Goal: Task Accomplishment & Management: Manage account settings

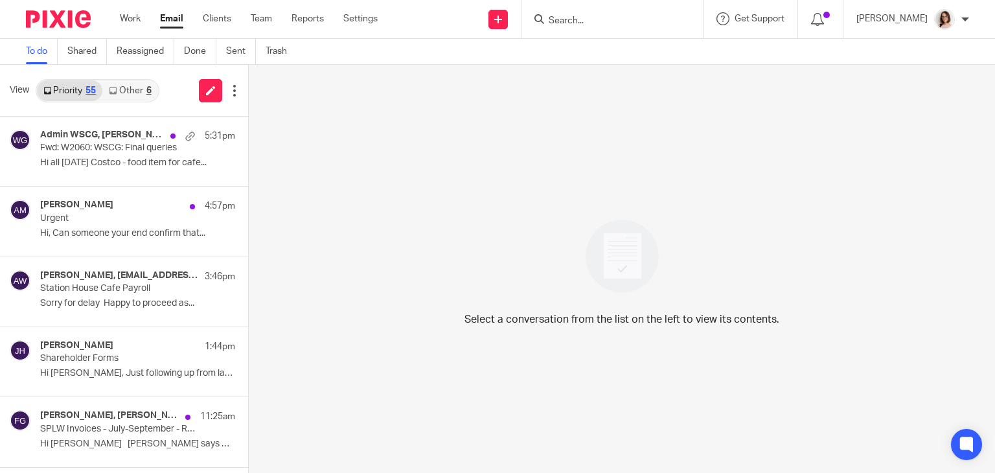
click at [171, 21] on link "Email" at bounding box center [171, 18] width 23 height 13
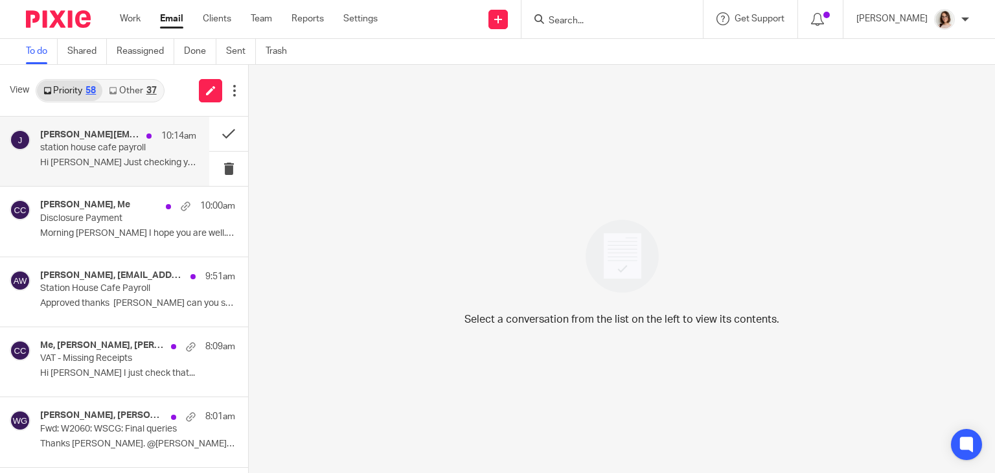
click at [145, 158] on p "Hi Caroline Just checking you know it’s Rob..." at bounding box center [118, 162] width 156 height 11
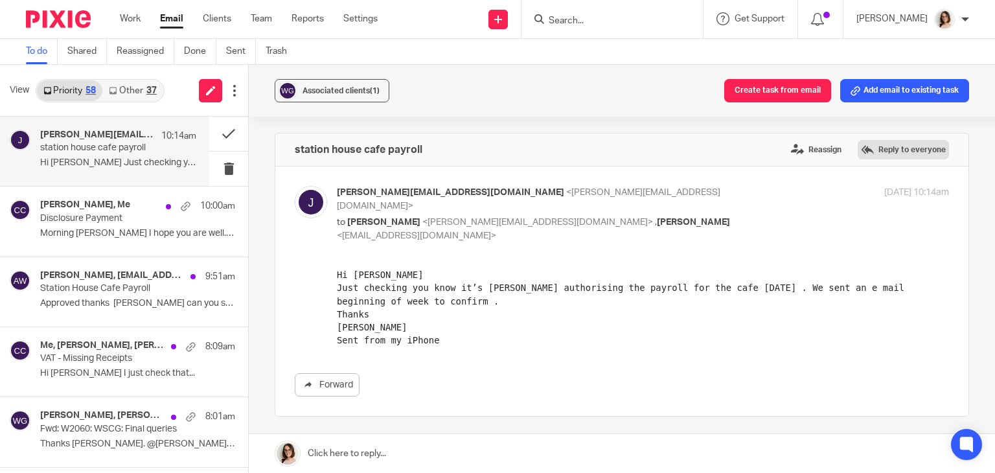
click at [876, 146] on label "Reply to everyone" at bounding box center [903, 149] width 91 height 19
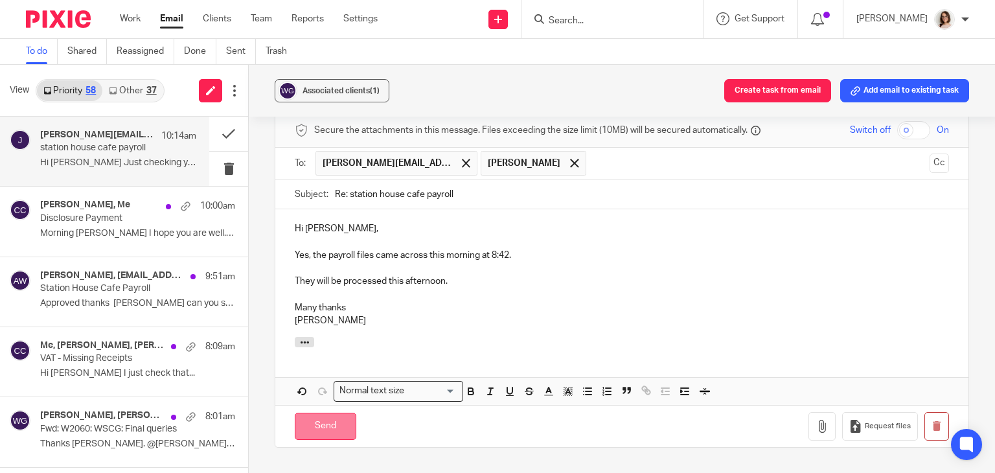
click at [318, 413] on input "Send" at bounding box center [326, 427] width 62 height 28
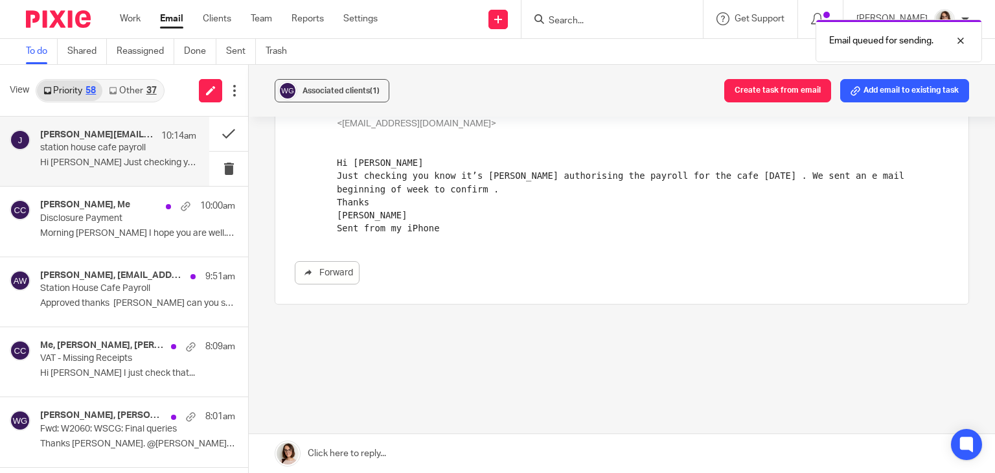
scroll to position [99, 0]
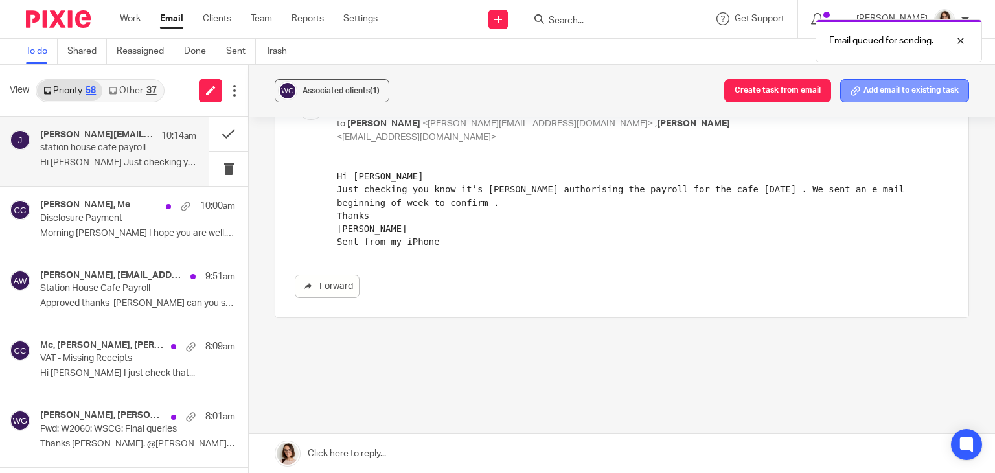
click at [902, 94] on button "Add email to existing task" at bounding box center [905, 90] width 129 height 23
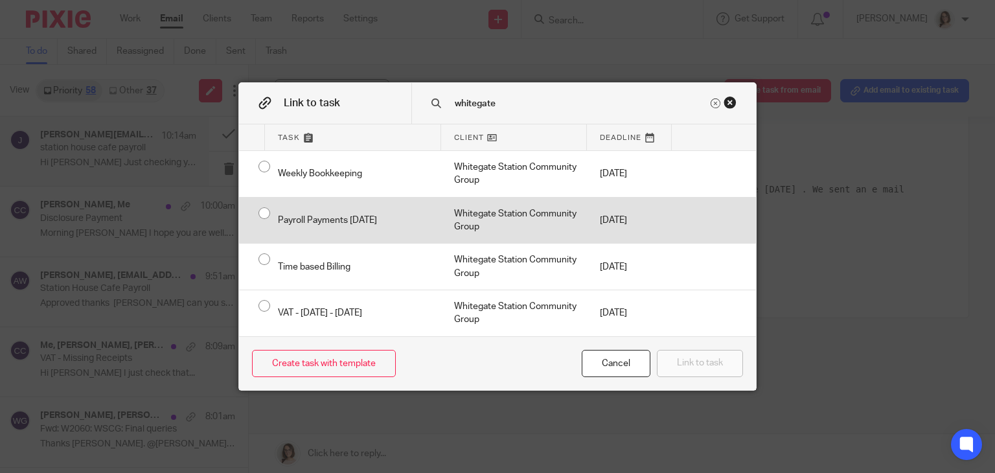
type input "whitegate"
click at [256, 213] on input "radio" at bounding box center [264, 213] width 25 height 25
radio input "false"
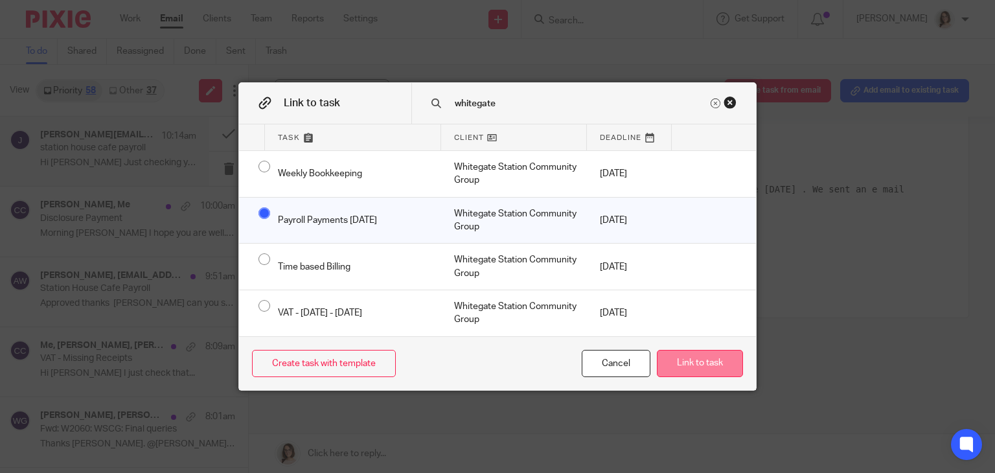
click at [695, 368] on button "Link to task" at bounding box center [700, 364] width 86 height 28
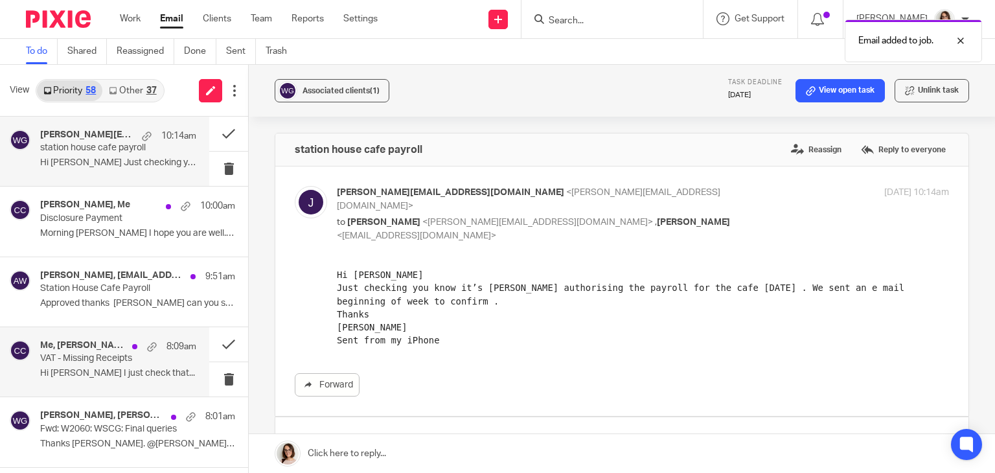
scroll to position [0, 0]
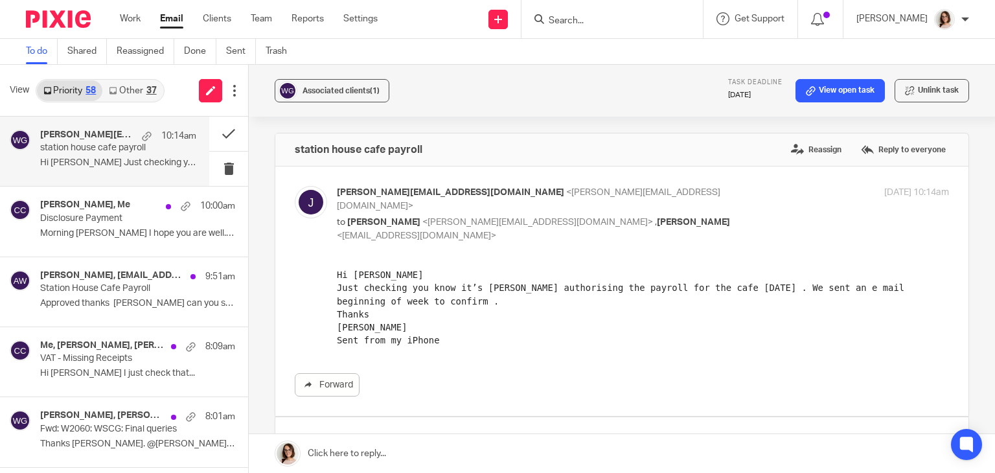
click at [128, 84] on link "Other 37" at bounding box center [132, 90] width 60 height 21
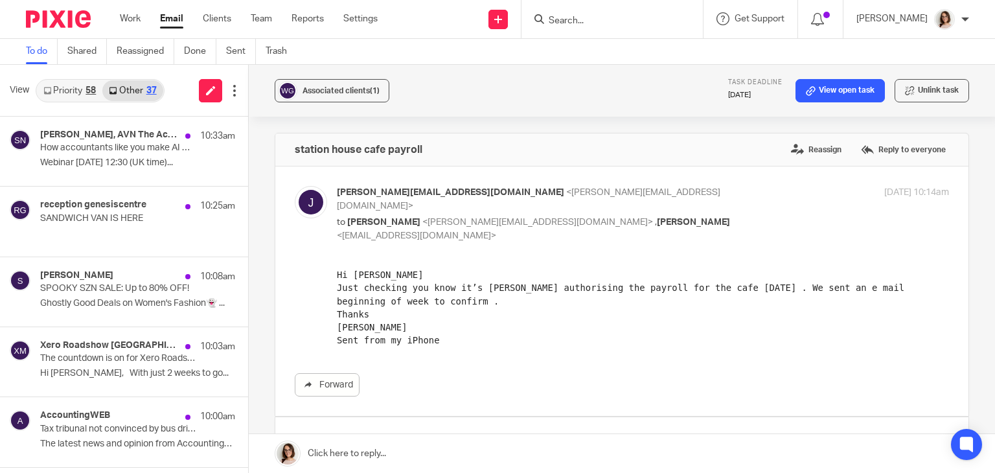
click at [175, 24] on link "Email" at bounding box center [171, 18] width 23 height 13
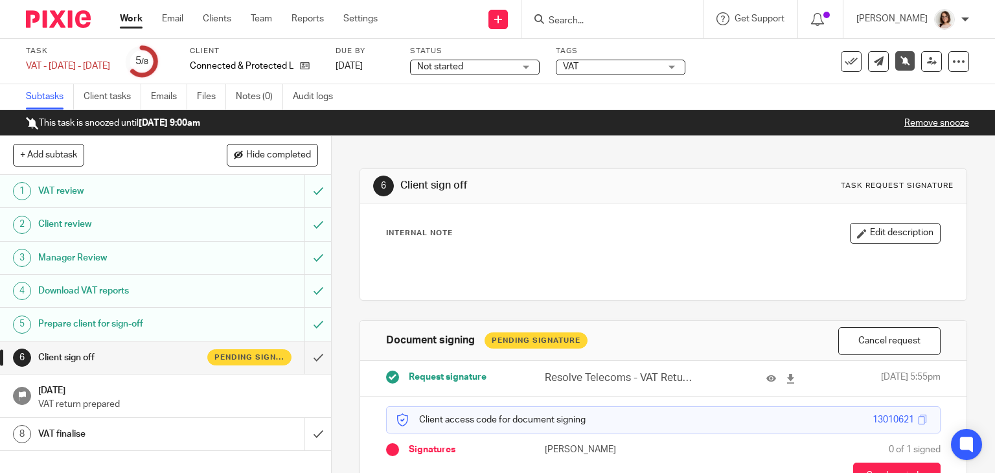
click at [593, 22] on input "Search" at bounding box center [606, 22] width 117 height 12
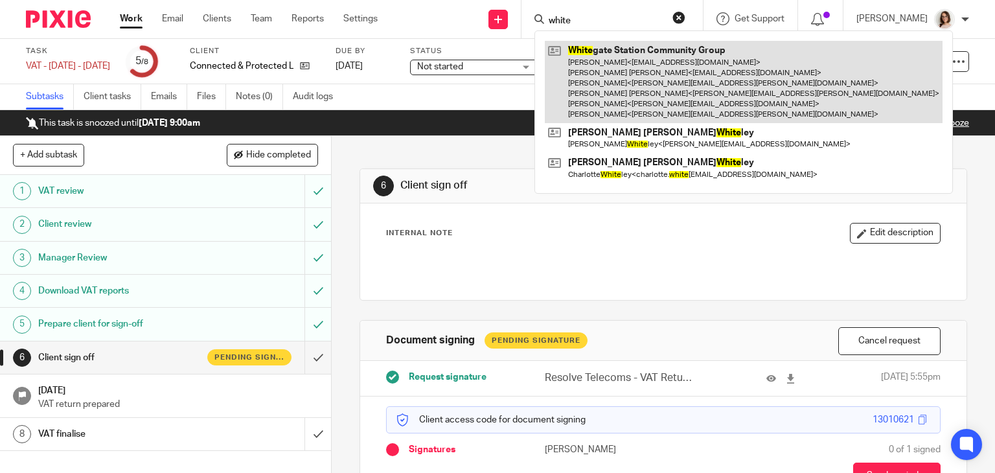
type input "white"
click at [638, 65] on link at bounding box center [744, 82] width 398 height 82
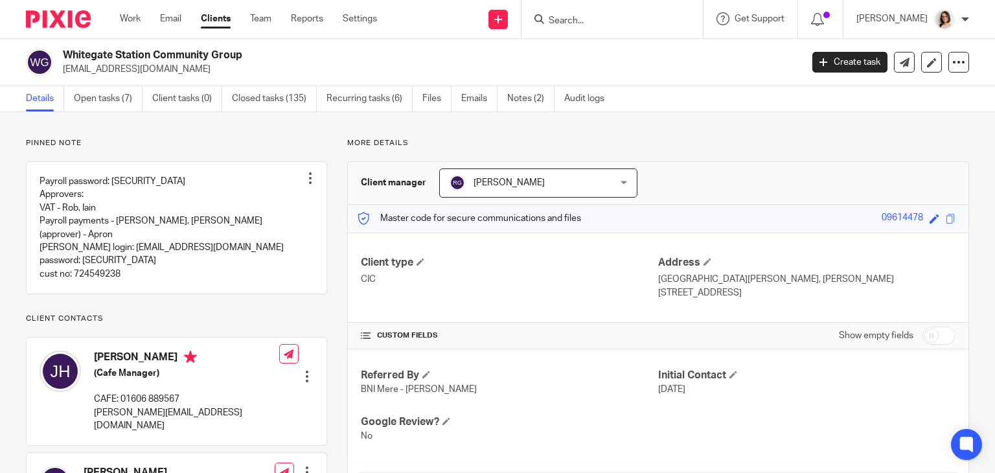
click at [563, 18] on input "Search" at bounding box center [606, 22] width 117 height 12
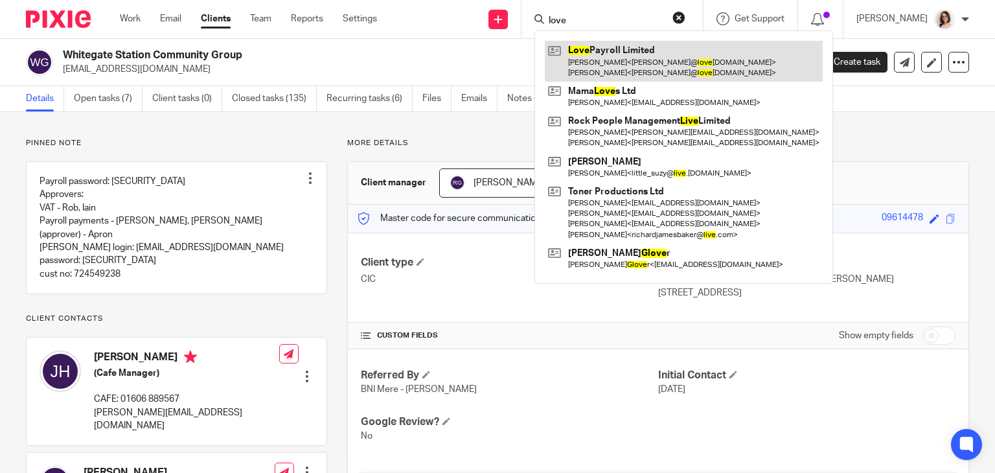
type input "love"
click at [603, 44] on link at bounding box center [684, 61] width 278 height 40
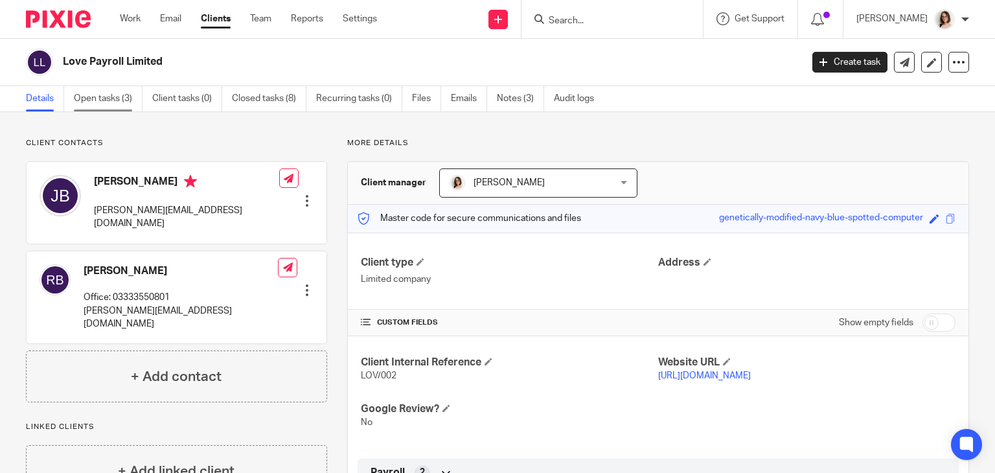
click at [112, 93] on link "Open tasks (3)" at bounding box center [108, 98] width 69 height 25
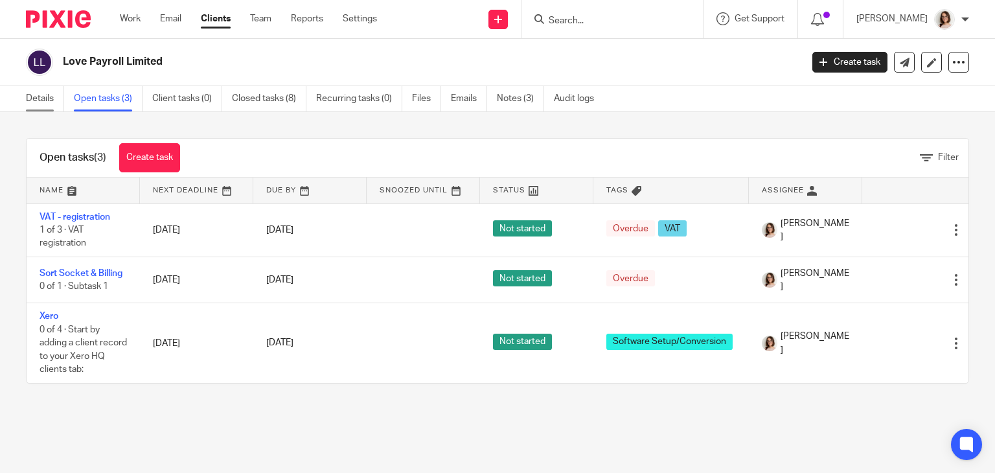
click at [41, 100] on link "Details" at bounding box center [45, 98] width 38 height 25
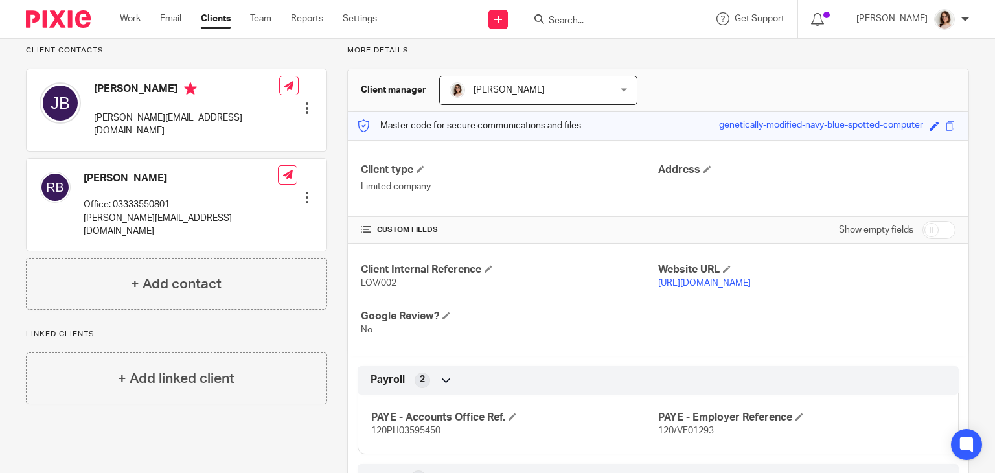
scroll to position [99, 0]
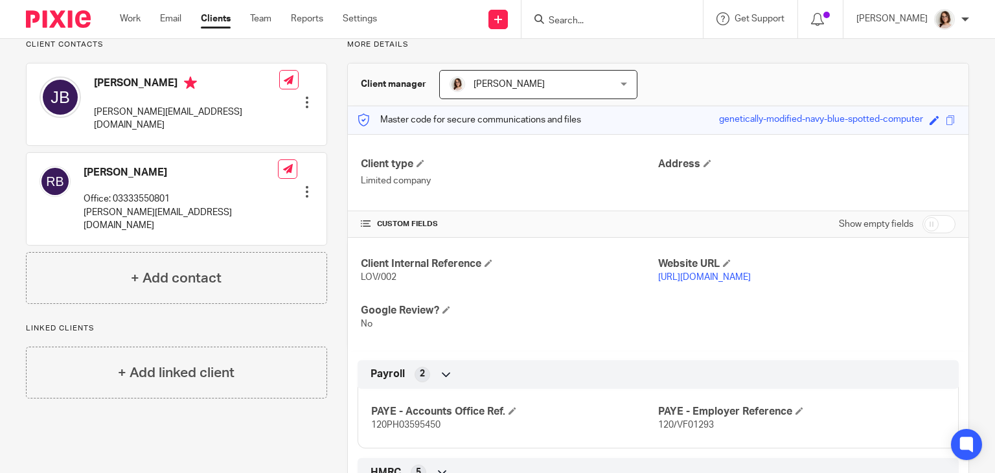
click at [923, 226] on input "checkbox" at bounding box center [939, 224] width 33 height 18
checkbox input "true"
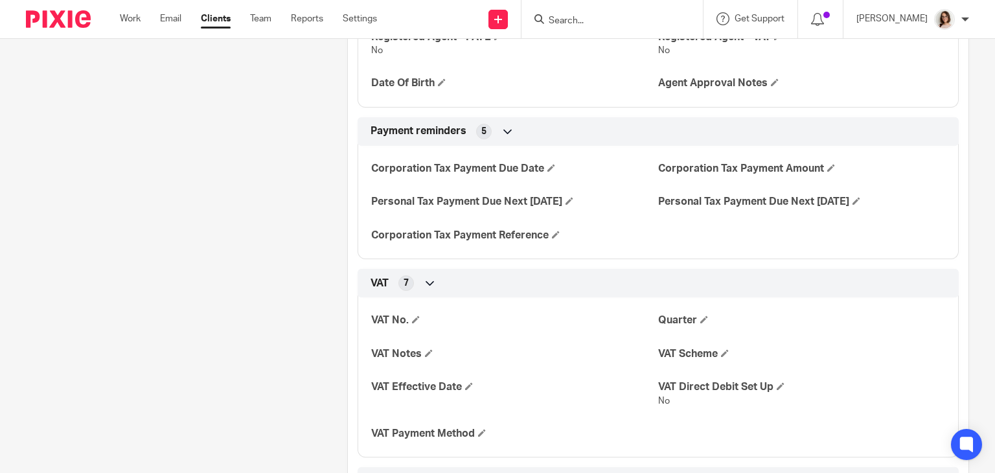
scroll to position [1014, 0]
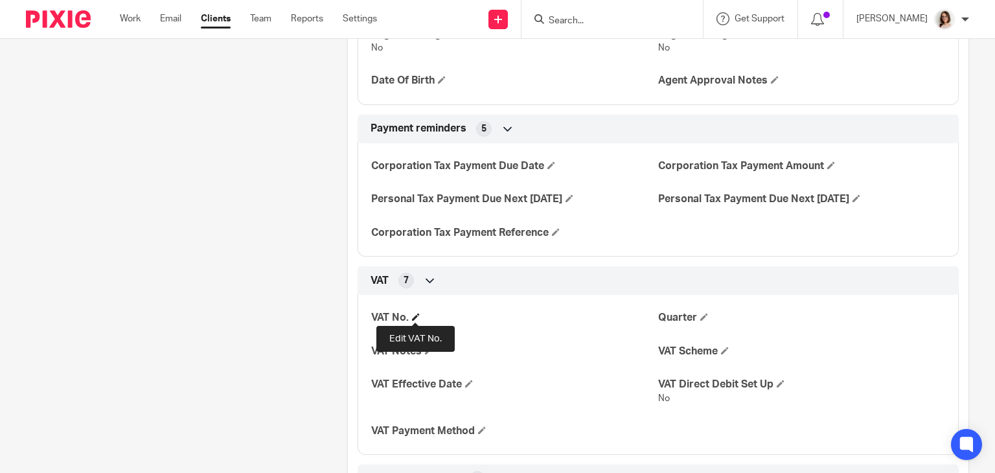
click at [412, 319] on span at bounding box center [416, 317] width 8 height 8
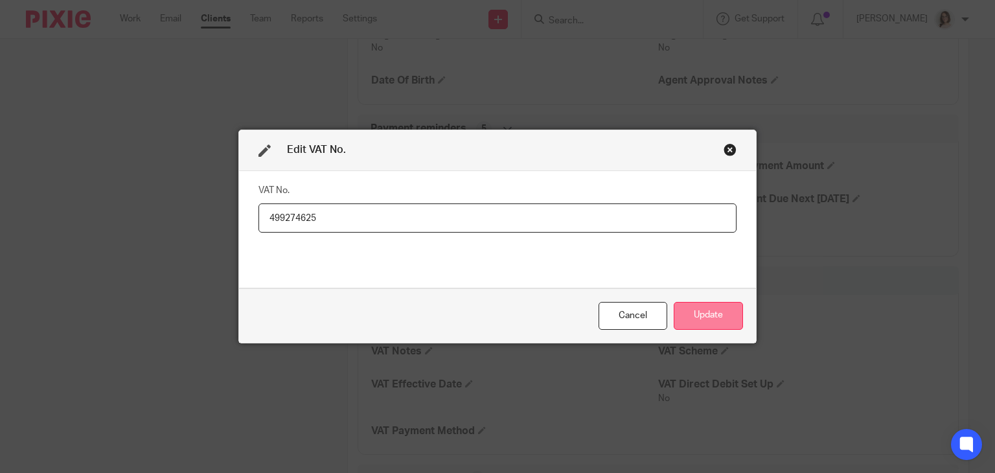
type input "499274625"
click at [717, 307] on button "Update" at bounding box center [708, 316] width 69 height 28
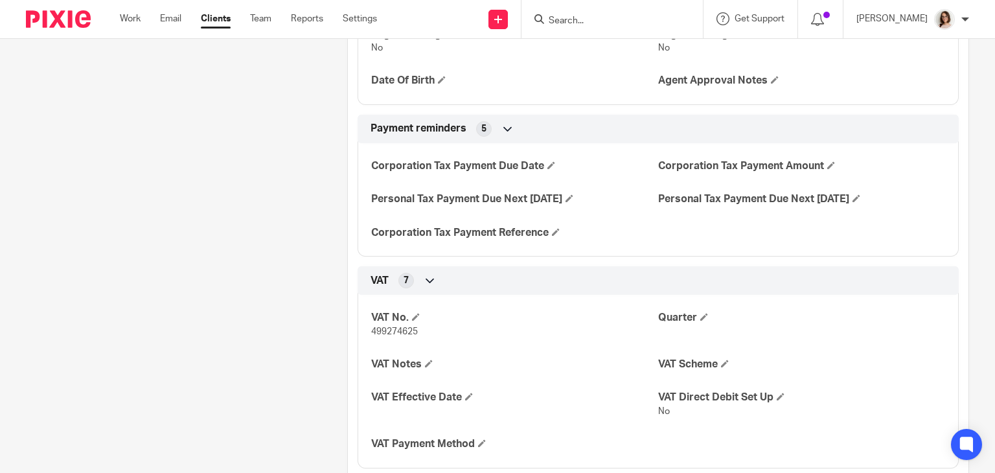
scroll to position [0, 0]
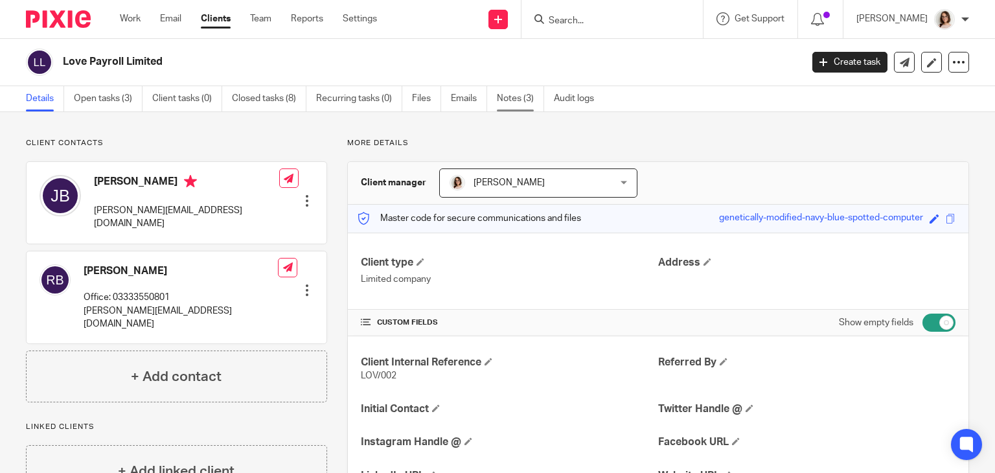
click at [517, 102] on link "Notes (3)" at bounding box center [520, 98] width 47 height 25
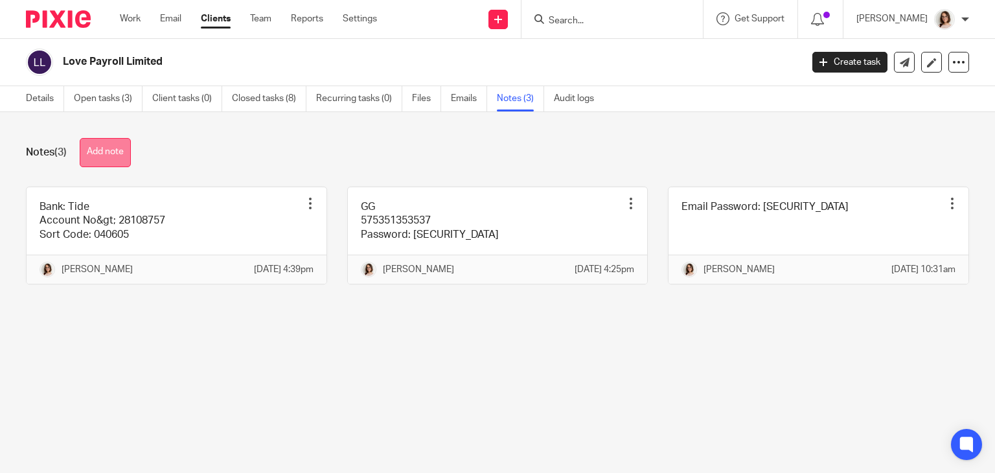
click at [122, 150] on button "Add note" at bounding box center [105, 152] width 51 height 29
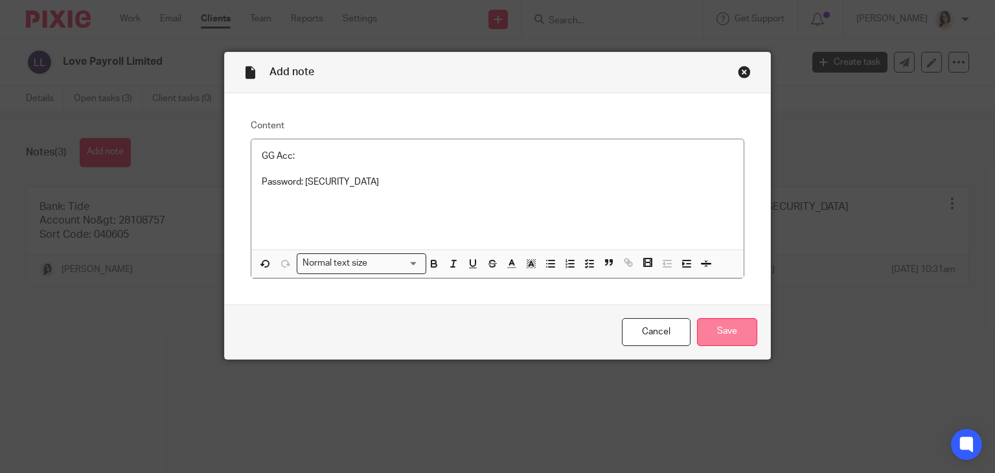
click at [721, 332] on input "Save" at bounding box center [727, 332] width 60 height 28
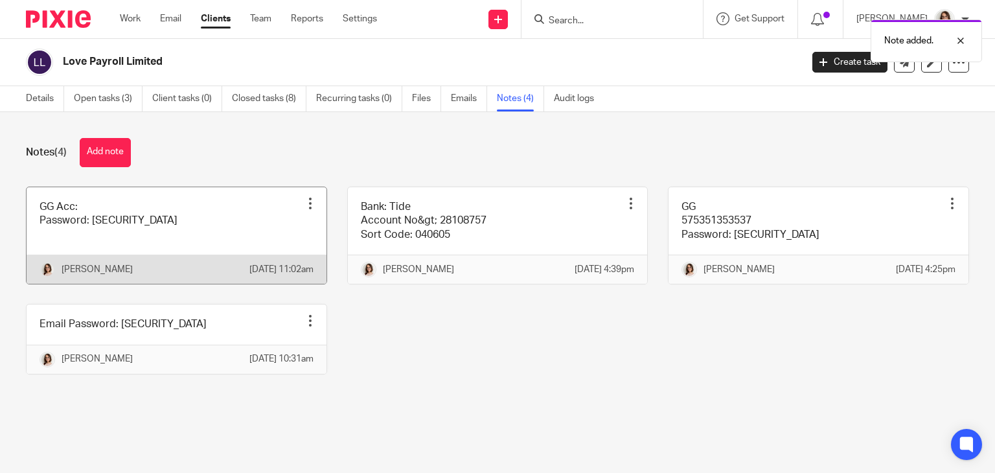
click at [305, 208] on div at bounding box center [310, 203] width 13 height 13
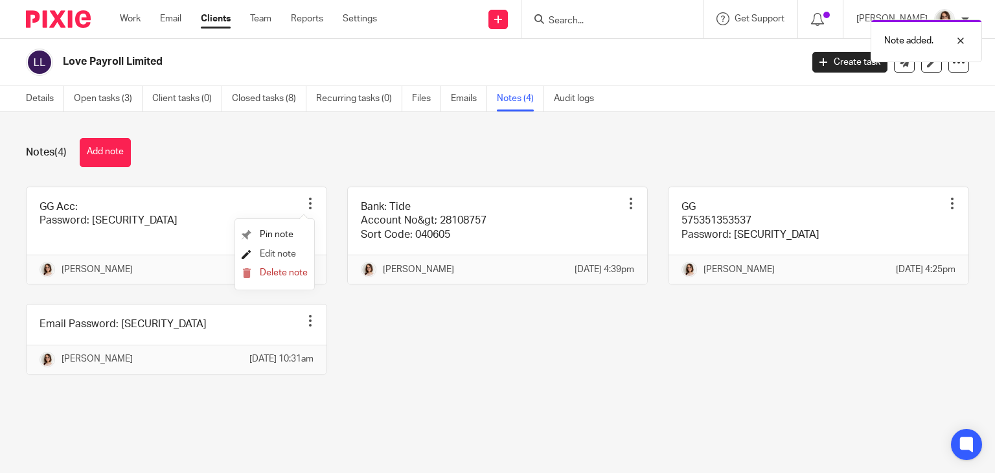
click at [272, 255] on span "Edit note" at bounding box center [278, 254] width 36 height 9
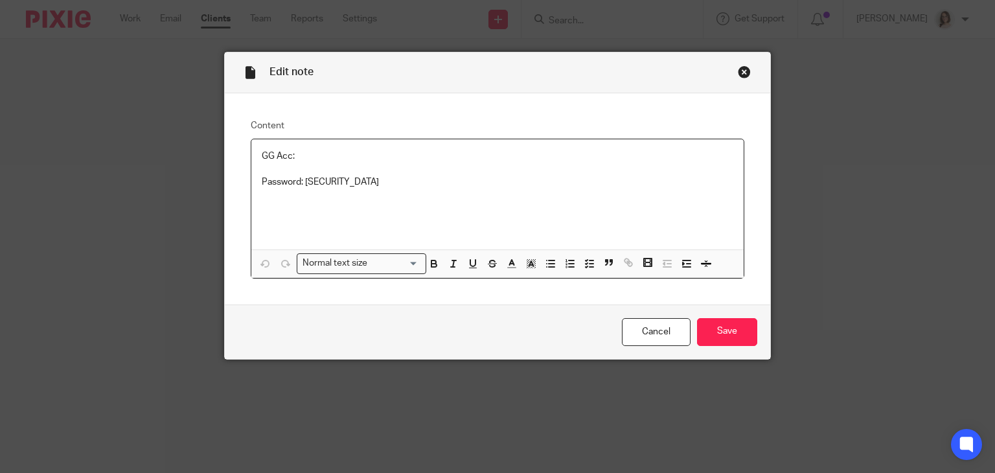
click at [310, 156] on p "GG Acc:" at bounding box center [498, 156] width 472 height 13
click at [708, 332] on input "Save" at bounding box center [727, 332] width 60 height 28
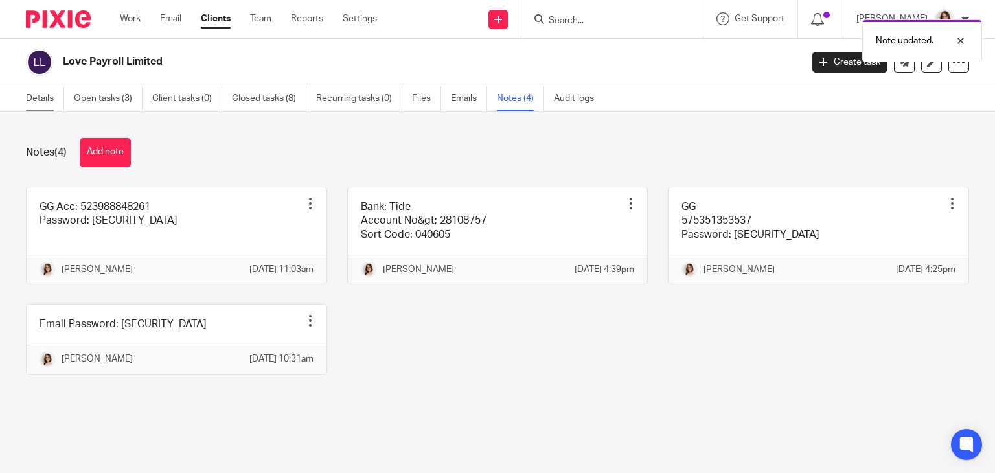
click at [39, 101] on link "Details" at bounding box center [45, 98] width 38 height 25
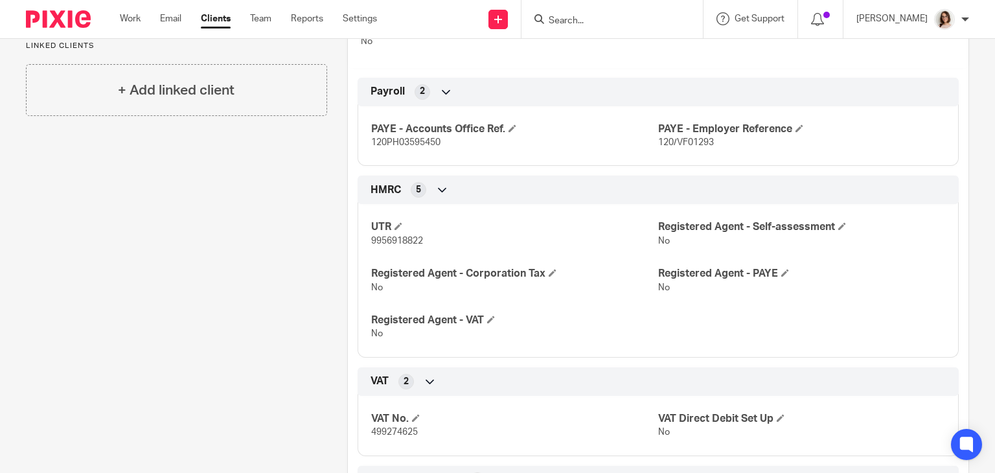
scroll to position [381, 0]
click at [401, 241] on span "9956918822" at bounding box center [397, 241] width 52 height 9
copy span "9956918822"
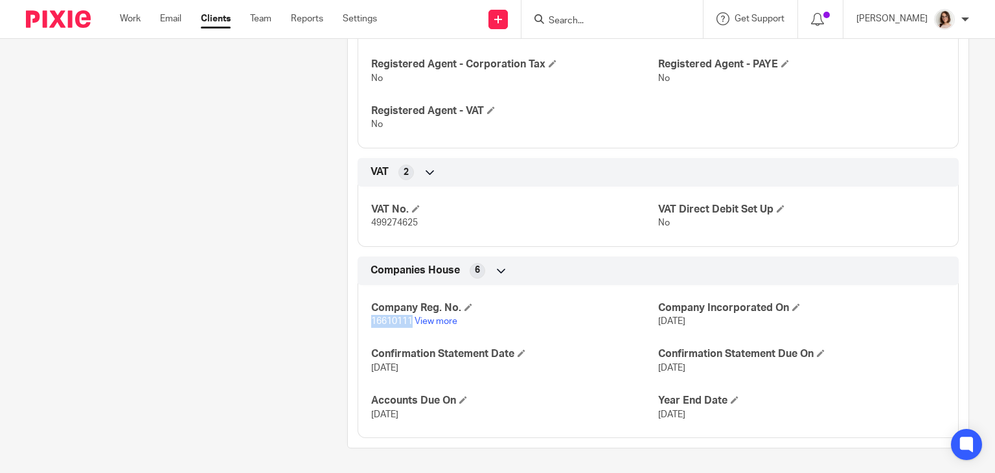
drag, startPoint x: 410, startPoint y: 320, endPoint x: 367, endPoint y: 325, distance: 43.1
click at [371, 325] on p "16610111 View more" at bounding box center [514, 321] width 287 height 13
copy span "16610111"
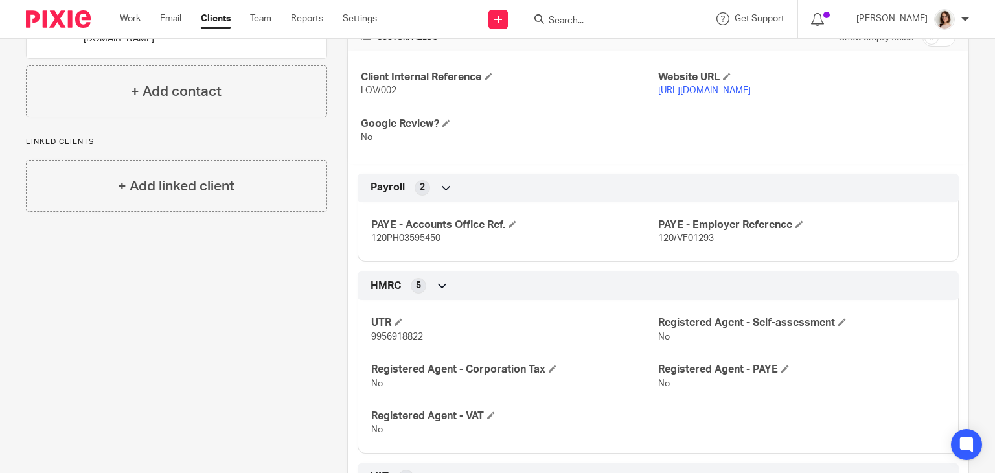
scroll to position [278, 0]
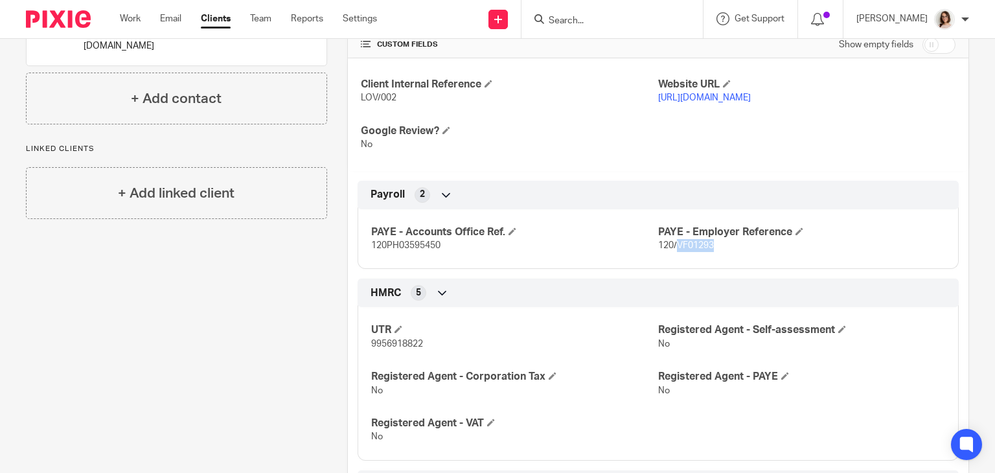
drag, startPoint x: 708, startPoint y: 242, endPoint x: 673, endPoint y: 245, distance: 35.8
click at [673, 245] on p "120/VF01293" at bounding box center [801, 245] width 287 height 13
copy span "VF01293"
click at [417, 244] on span "120PH03595450" at bounding box center [405, 245] width 69 height 9
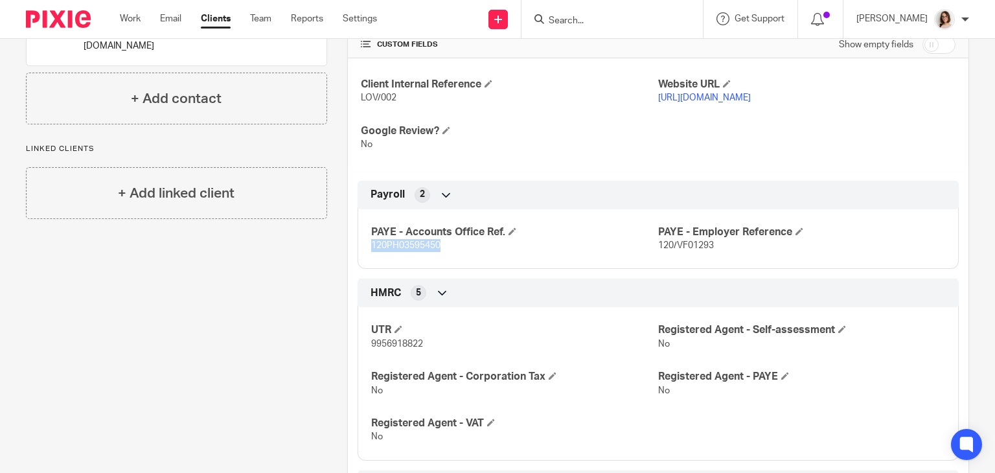
copy span "120PH03595450"
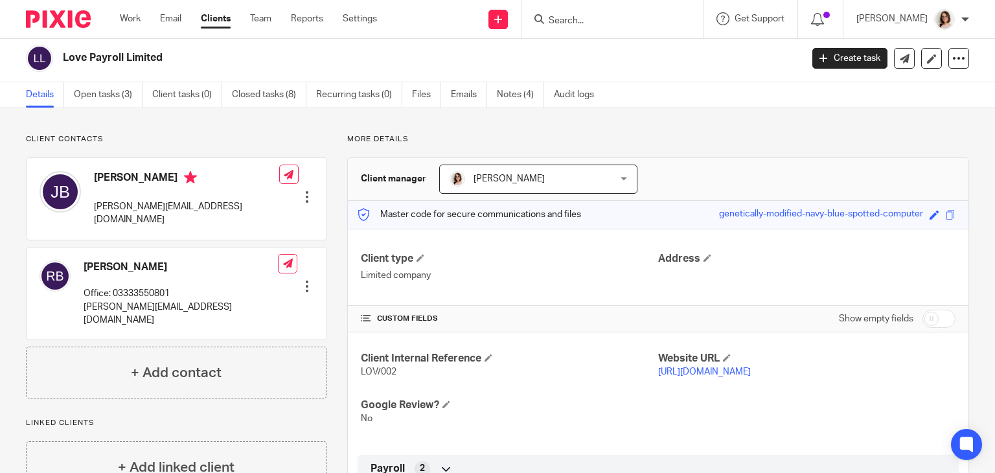
scroll to position [0, 0]
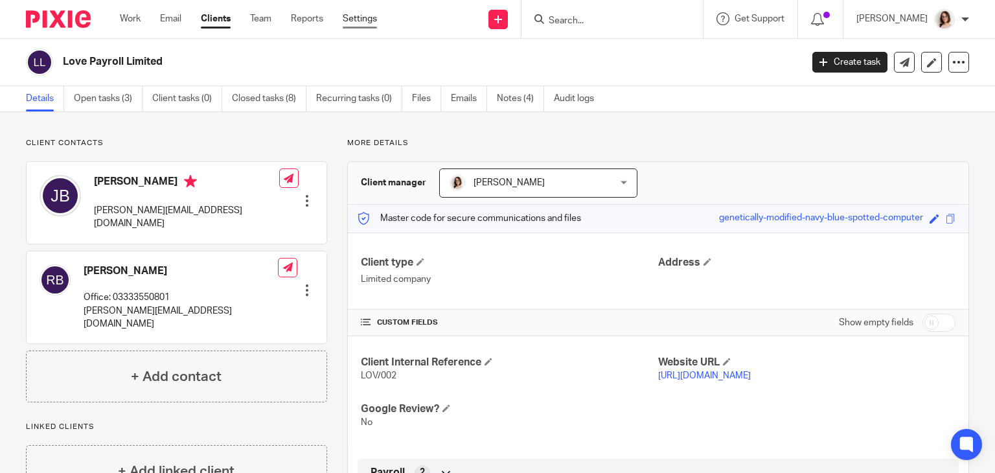
click at [366, 17] on link "Settings" at bounding box center [360, 18] width 34 height 13
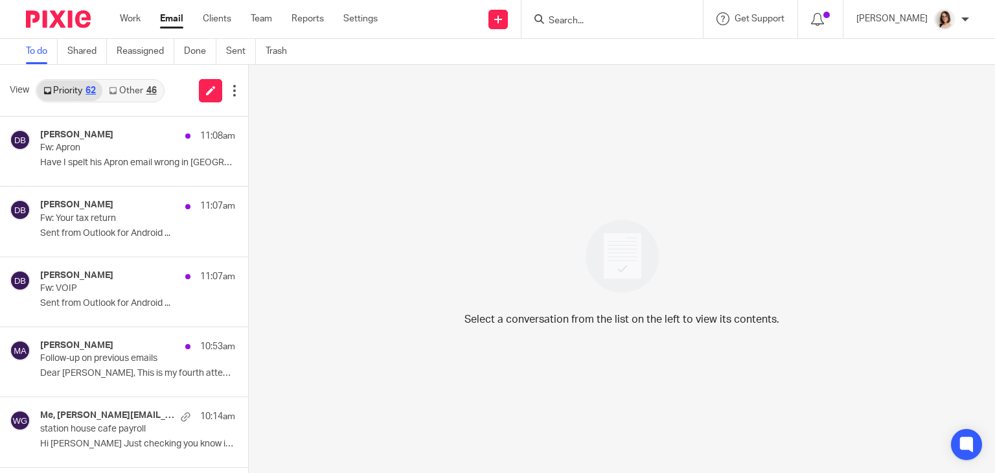
click at [178, 18] on link "Email" at bounding box center [171, 18] width 23 height 13
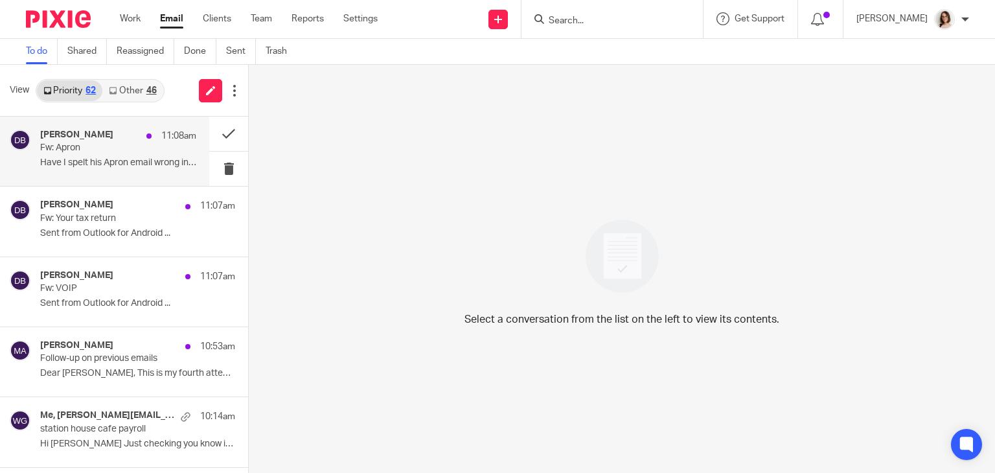
click at [113, 146] on p "Fw: Apron" at bounding box center [102, 148] width 125 height 11
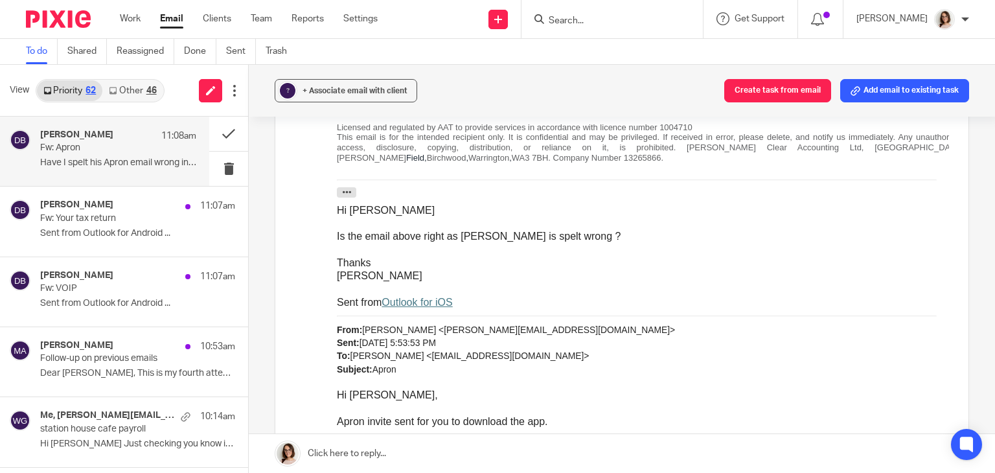
scroll to position [262, 0]
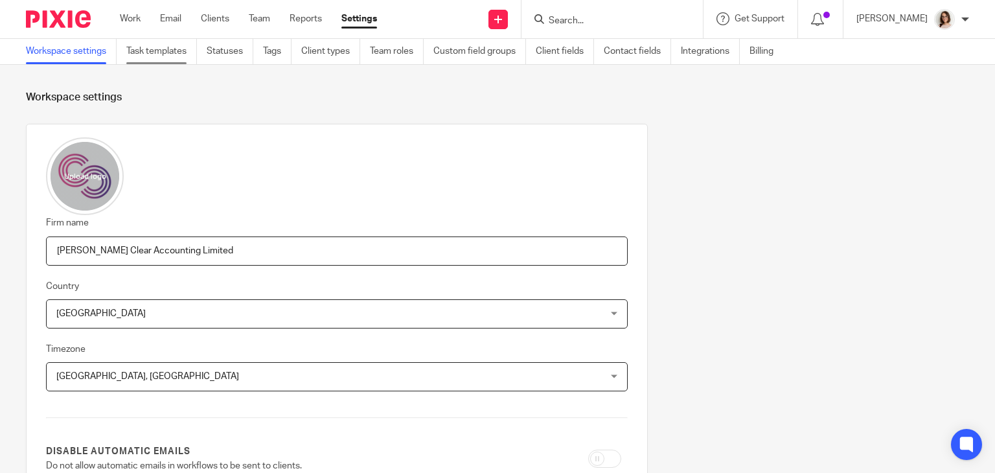
click at [157, 58] on link "Task templates" at bounding box center [161, 51] width 71 height 25
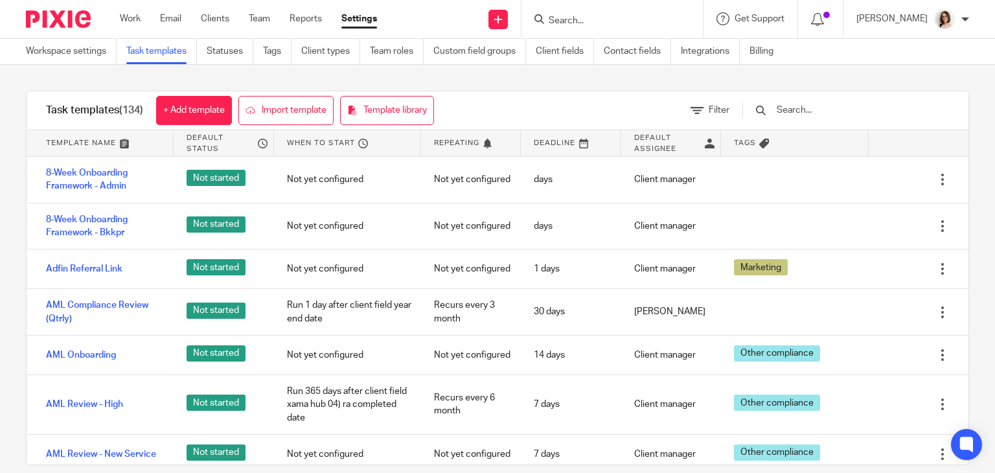
click at [811, 105] on input "text" at bounding box center [851, 110] width 151 height 14
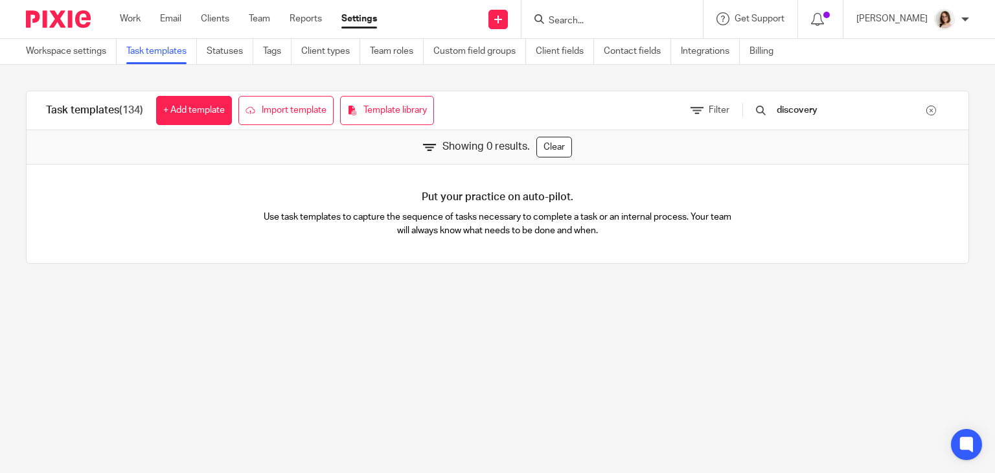
type input "discovery"
click at [927, 107] on div at bounding box center [932, 111] width 10 height 10
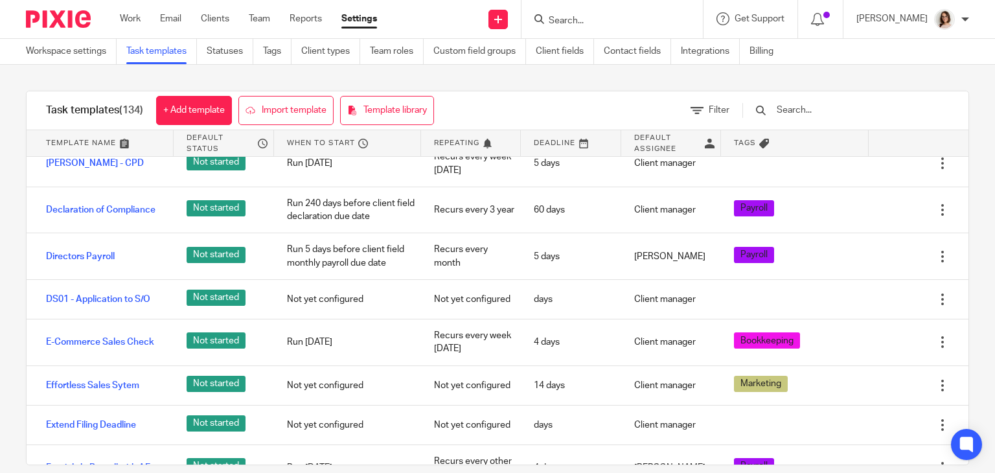
scroll to position [2368, 0]
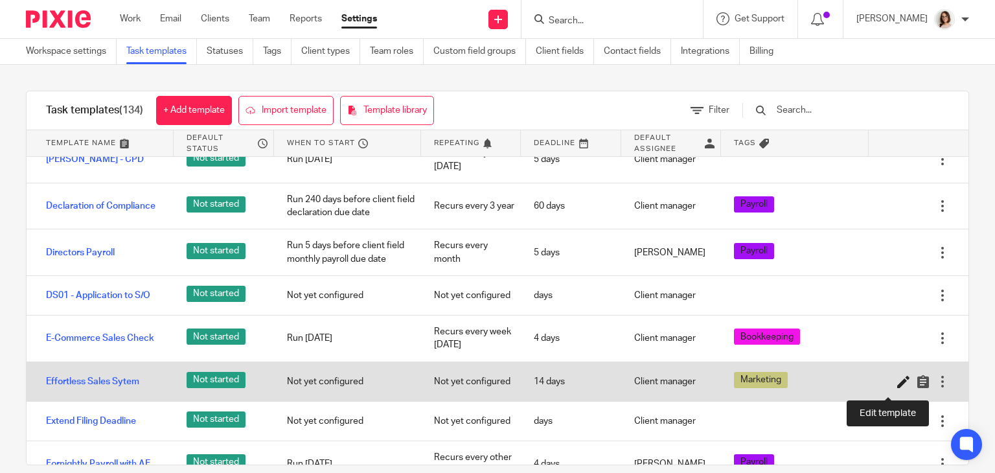
click at [898, 388] on icon at bounding box center [904, 381] width 13 height 13
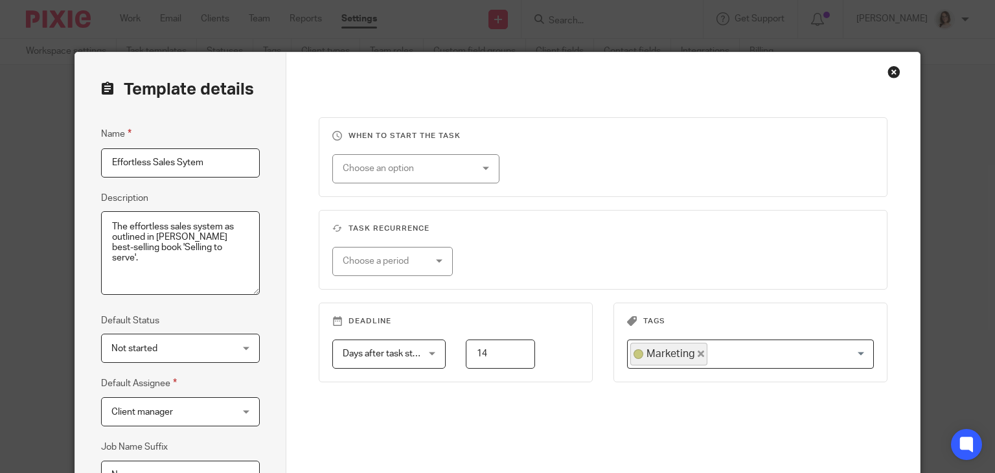
scroll to position [188, 0]
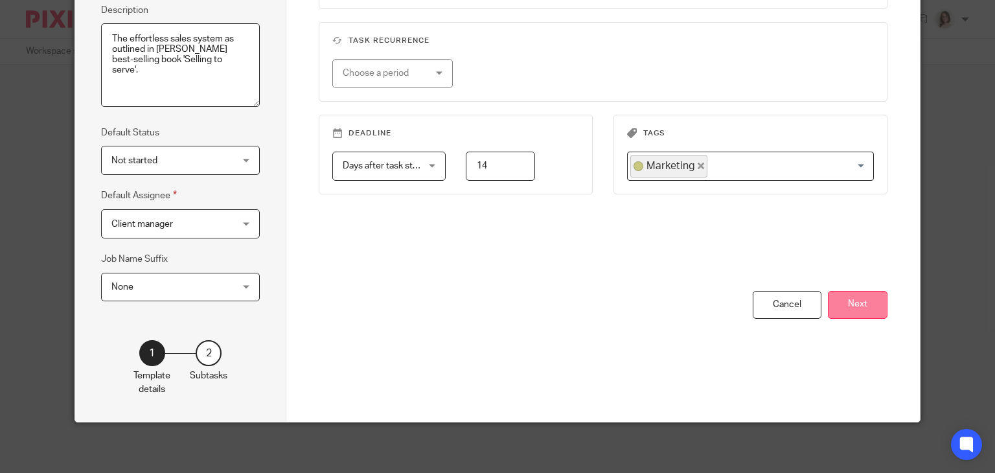
click at [848, 300] on button "Next" at bounding box center [858, 305] width 60 height 28
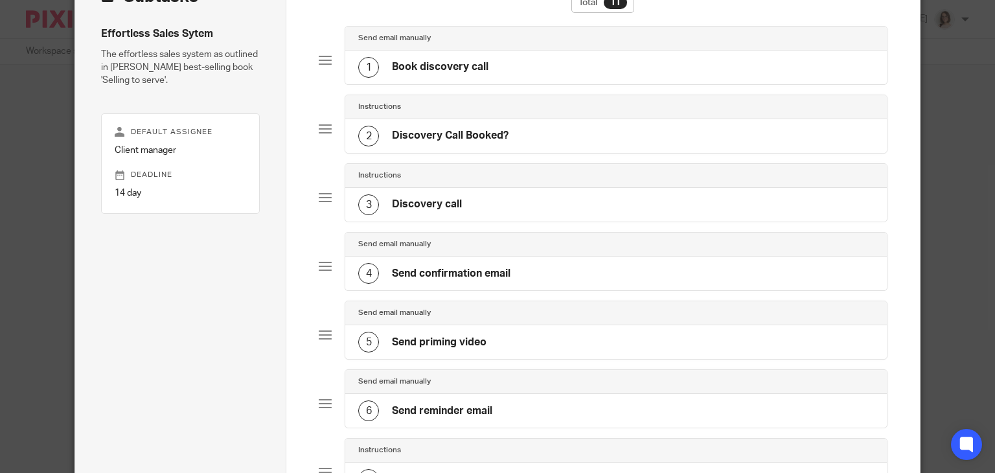
scroll to position [92, 0]
click at [465, 65] on h4 "Book discovery call" at bounding box center [440, 68] width 97 height 14
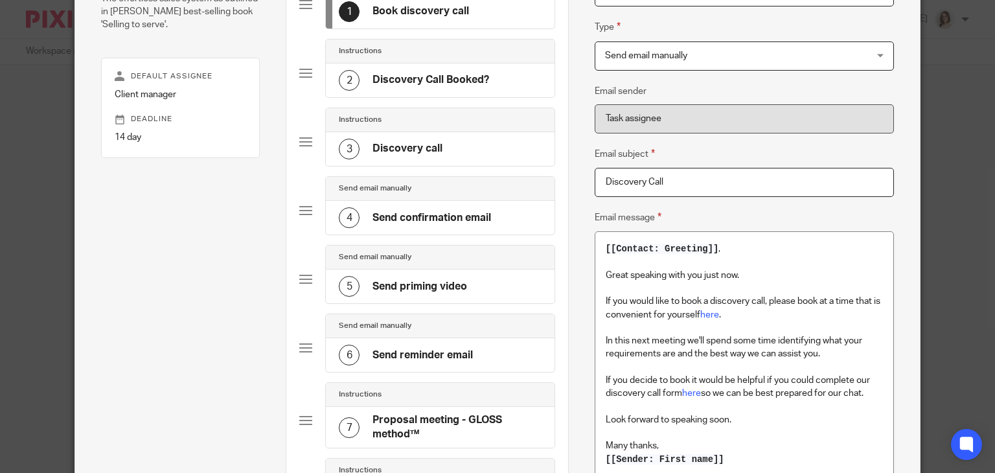
scroll to position [172, 0]
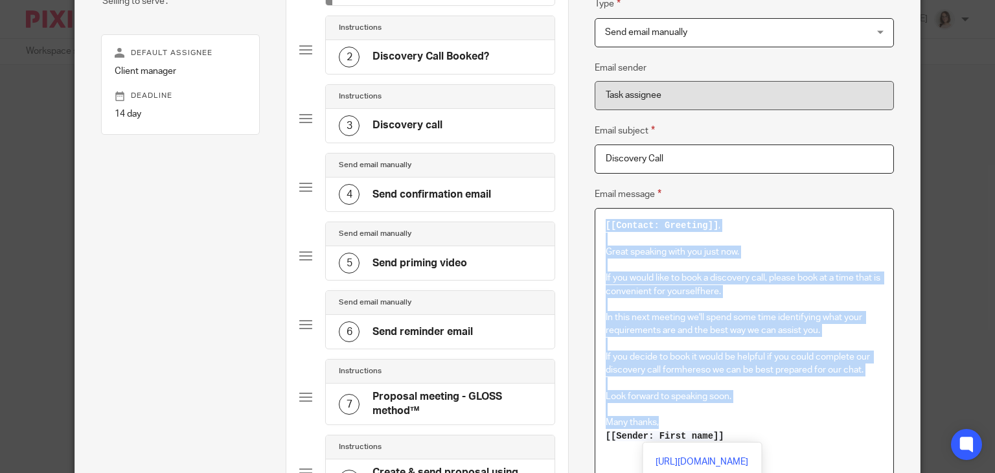
drag, startPoint x: 599, startPoint y: 223, endPoint x: 741, endPoint y: 435, distance: 255.1
click at [741, 435] on div "[[Contact: Greeting]] , Great speaking with you just now. If you would like to …" at bounding box center [745, 346] width 298 height 275
copy div "[[Contact: Greeting]] , Great speaking with you just now. If you would like to …"
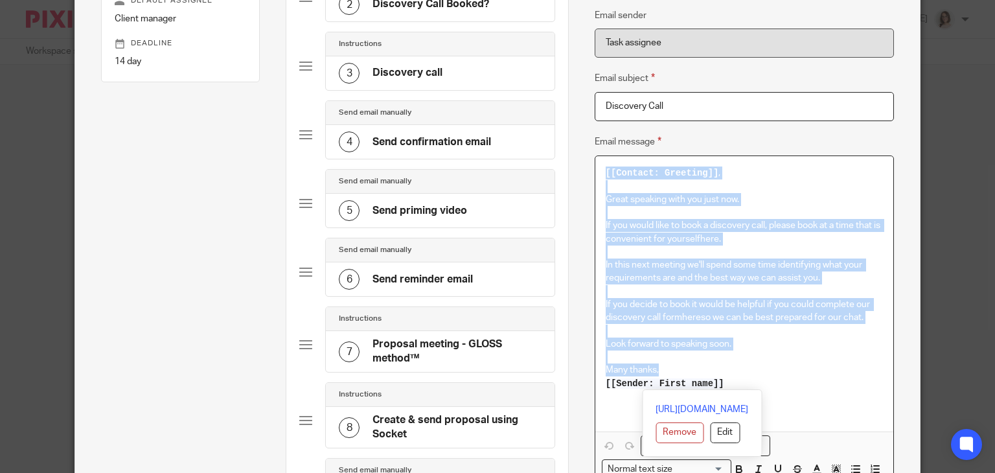
scroll to position [220, 0]
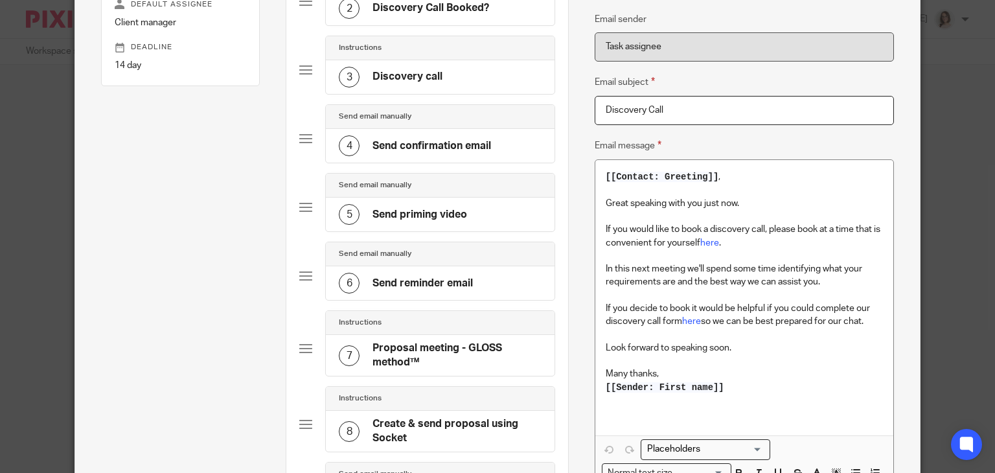
click at [426, 75] on h4 "Discovery call" at bounding box center [408, 77] width 70 height 14
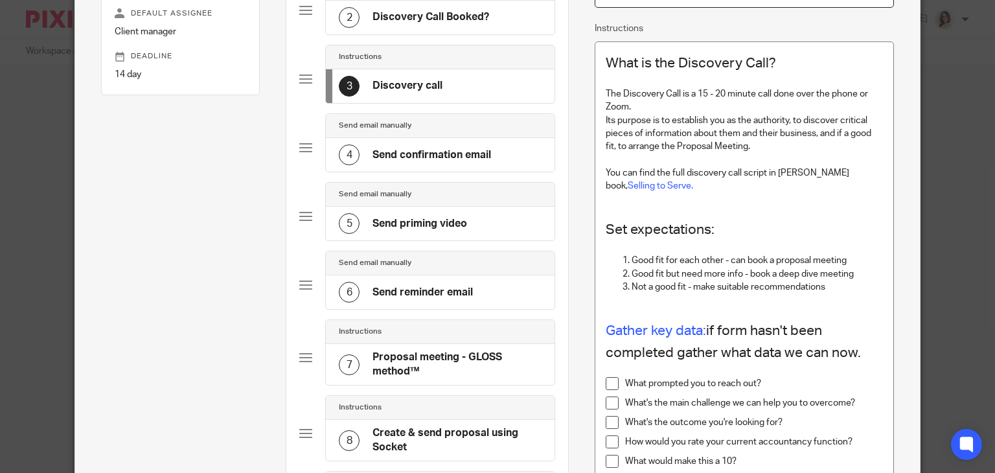
scroll to position [209, 0]
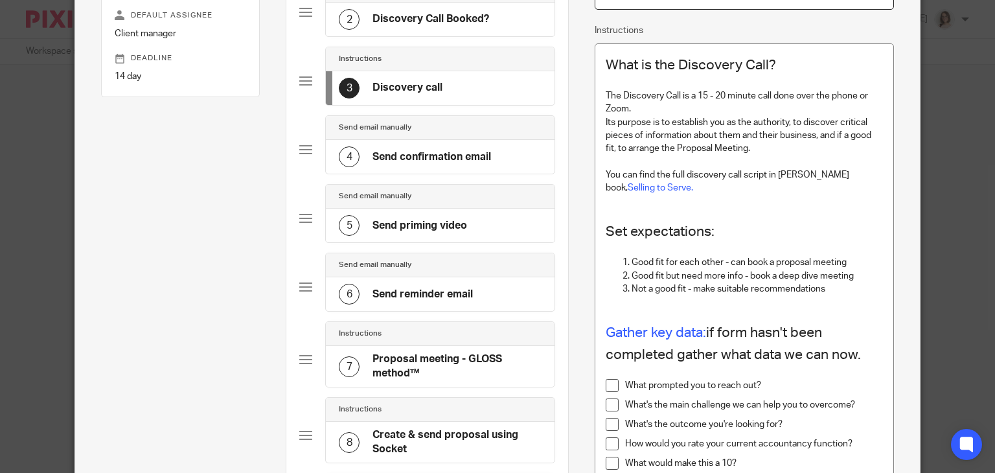
click at [421, 231] on div "5 Send priming video" at bounding box center [403, 225] width 128 height 21
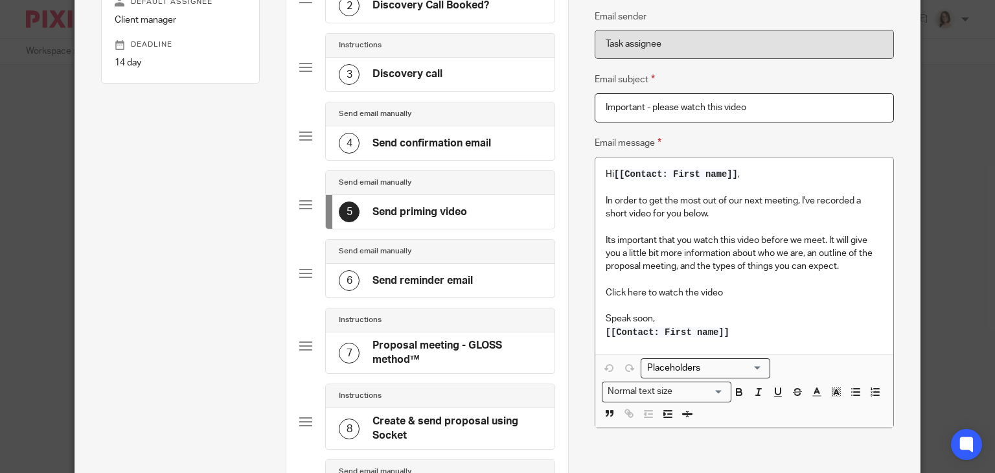
scroll to position [240, 0]
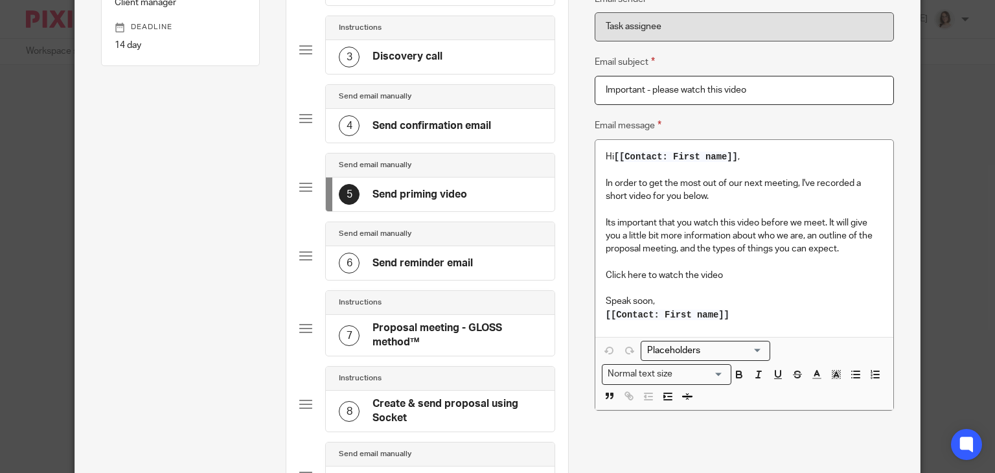
click at [436, 262] on h4 "Send reminder email" at bounding box center [423, 264] width 100 height 14
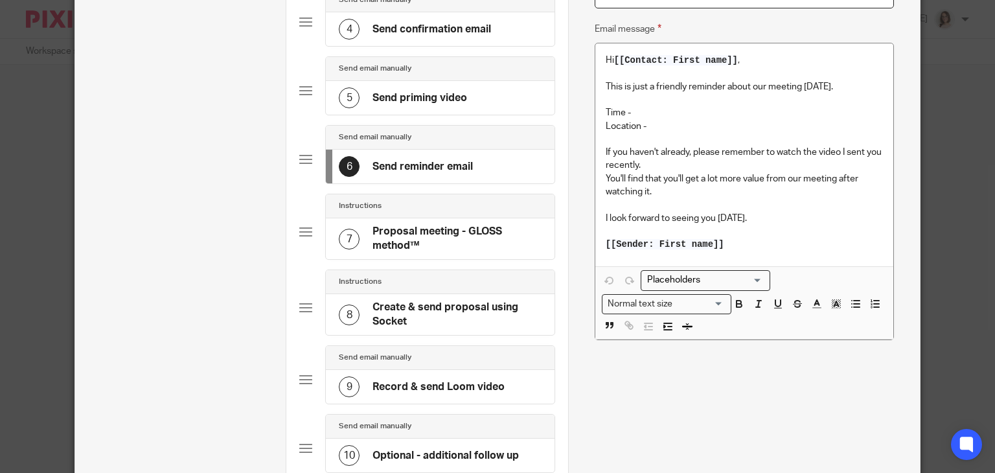
scroll to position [341, 0]
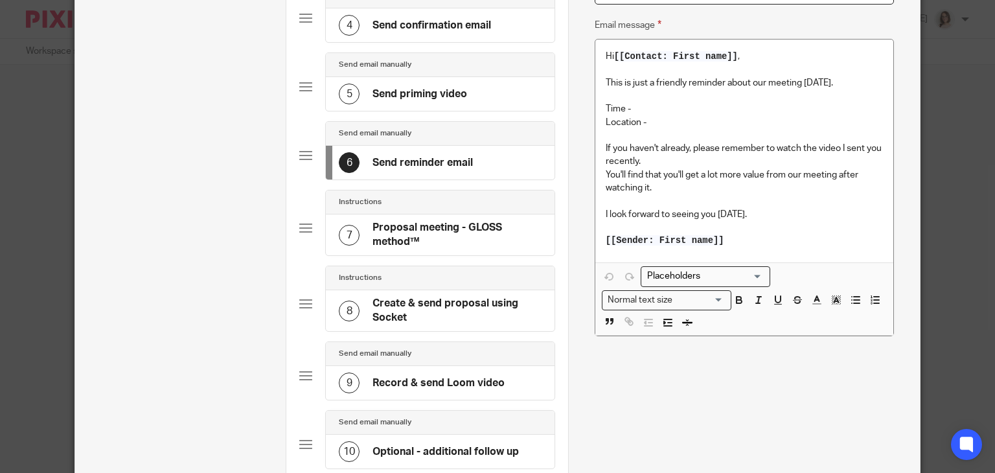
click at [425, 231] on h4 "Proposal meeting - GLOSS method™" at bounding box center [457, 235] width 169 height 28
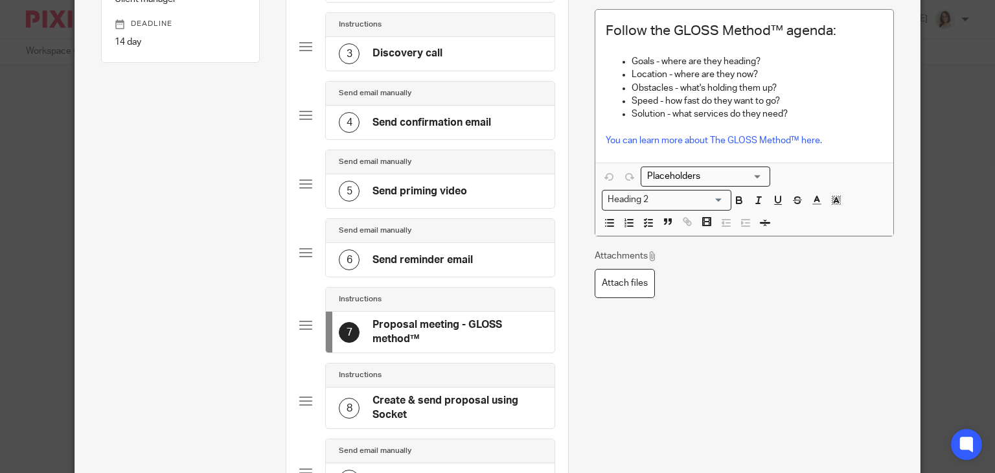
scroll to position [273, 0]
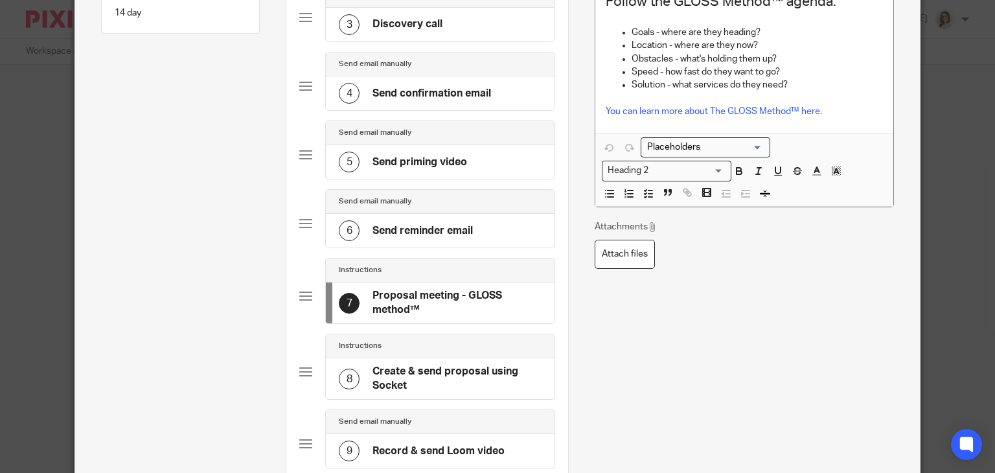
click at [429, 377] on h4 "Create & send proposal using Socket" at bounding box center [457, 379] width 169 height 28
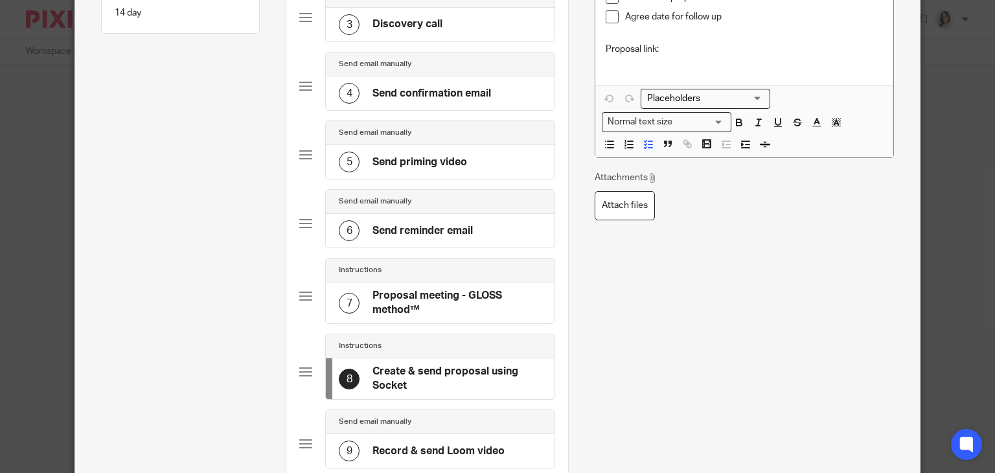
scroll to position [0, 0]
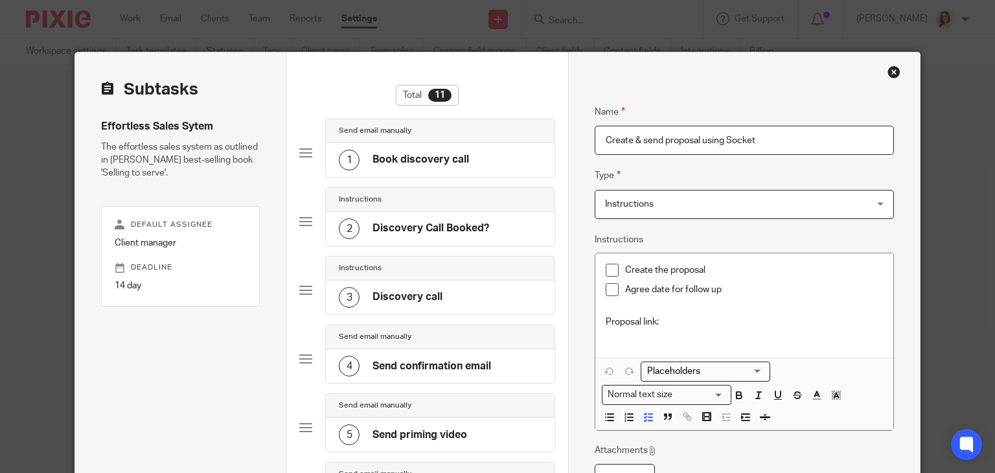
click at [430, 163] on h4 "Book discovery call" at bounding box center [421, 160] width 97 height 14
